Goal: Task Accomplishment & Management: Use online tool/utility

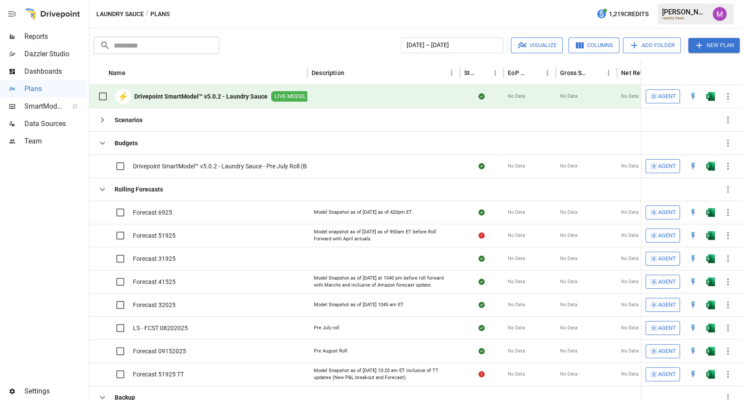
click at [213, 92] on b "Drivepoint SmartModel™ v5.0.2 - Laundry Sauce" at bounding box center [200, 96] width 133 height 9
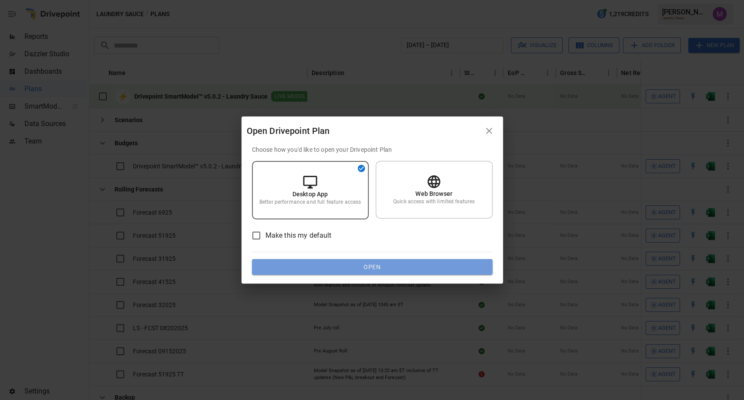
click at [333, 268] on button "Open" at bounding box center [372, 267] width 241 height 16
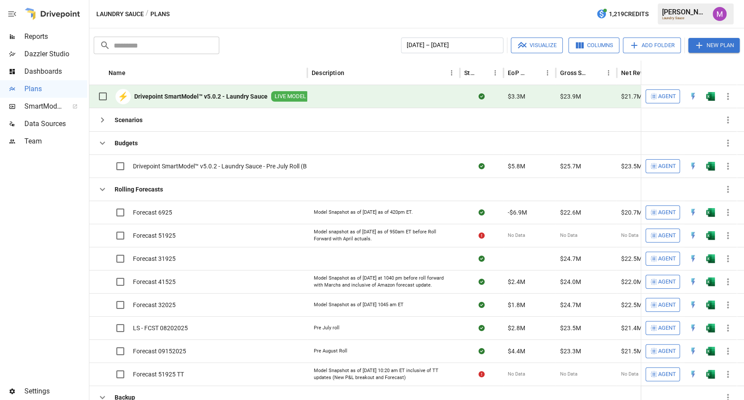
click at [156, 94] on b "Drivepoint SmartModel™ v5.0.2 - Laundry Sauce" at bounding box center [200, 96] width 133 height 9
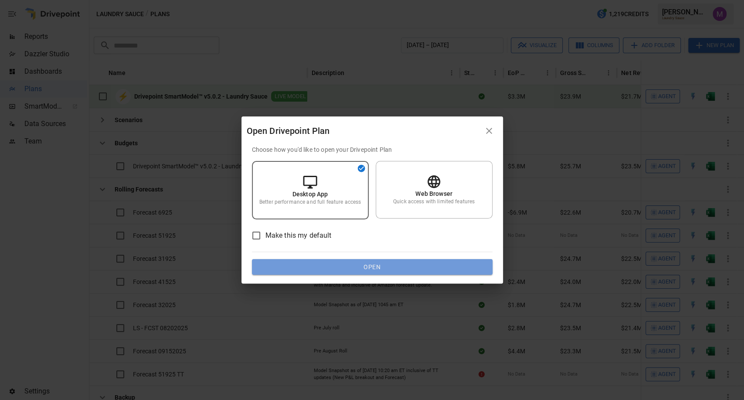
click at [366, 260] on button "Open" at bounding box center [372, 267] width 241 height 16
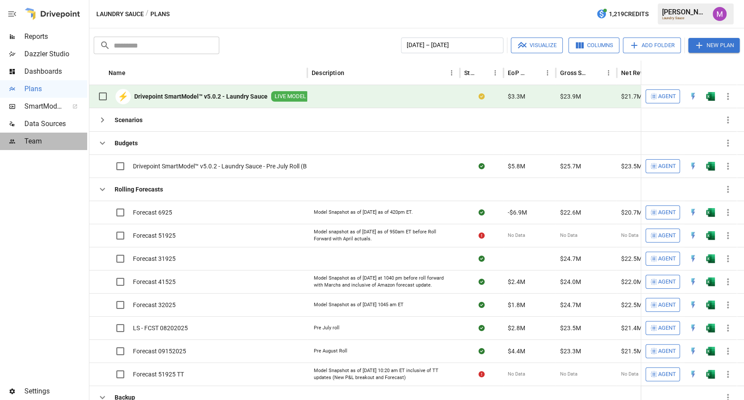
click at [36, 141] on span "Team" at bounding box center [55, 141] width 63 height 10
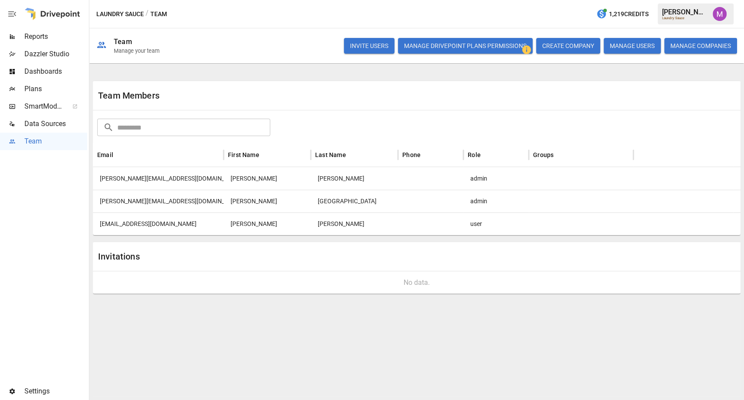
click at [59, 121] on span "Data Sources" at bounding box center [55, 124] width 63 height 10
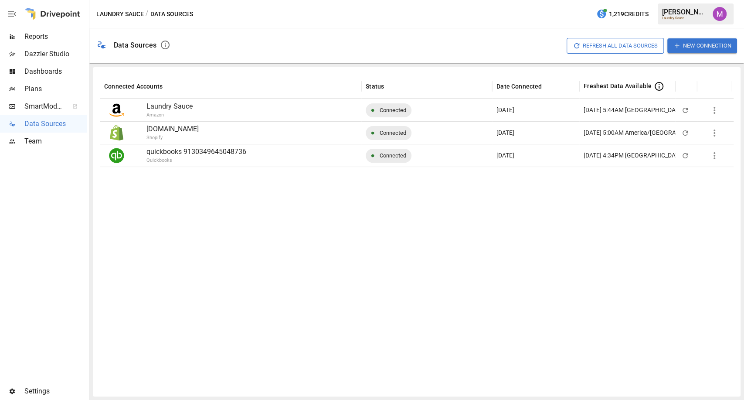
click at [715, 157] on icon "button" at bounding box center [714, 155] width 10 height 10
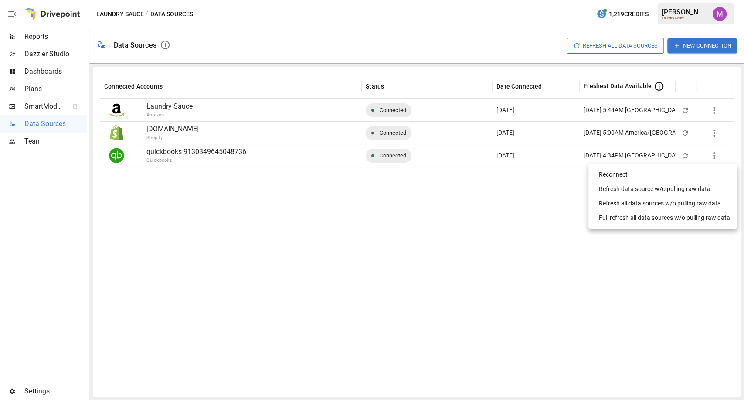
click at [681, 217] on div "Full refresh all data sources w/o pulling raw data" at bounding box center [664, 217] width 131 height 9
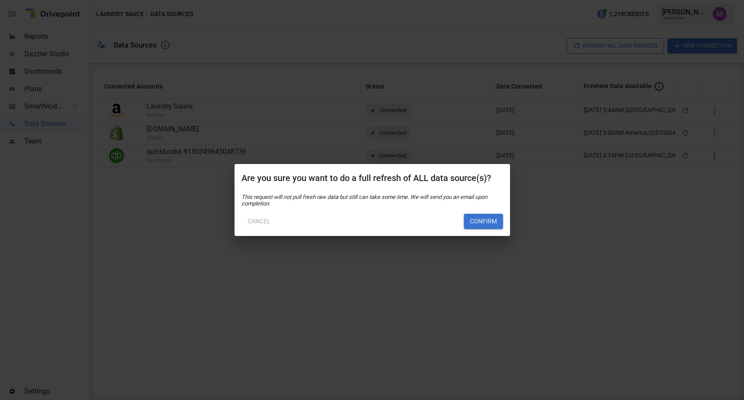
click at [474, 223] on button "Confirm" at bounding box center [483, 222] width 39 height 16
